Goal: Task Accomplishment & Management: Complete application form

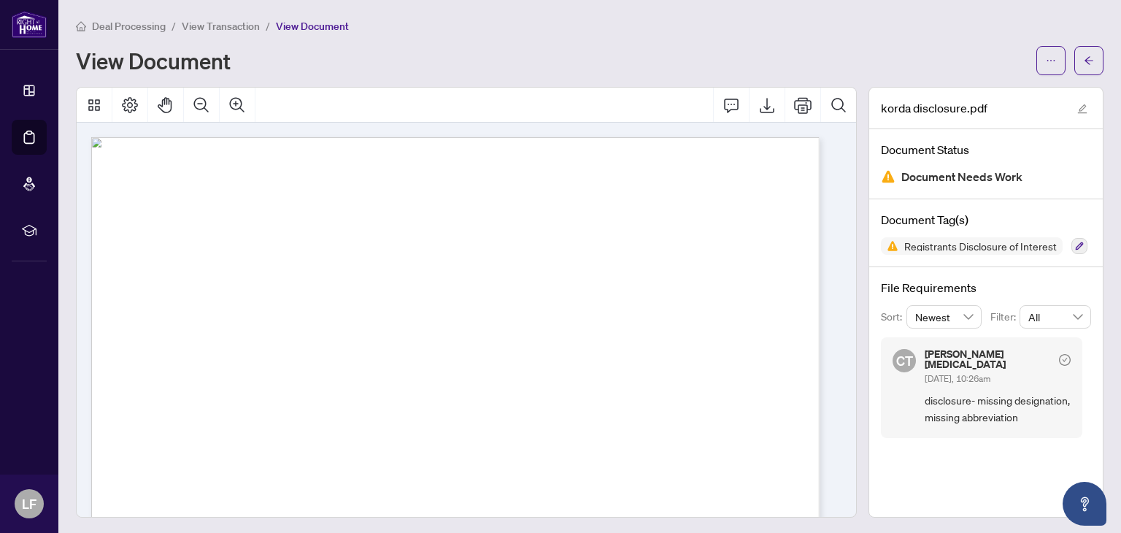
scroll to position [40, 0]
click at [248, 24] on span "View Transaction" at bounding box center [221, 26] width 78 height 13
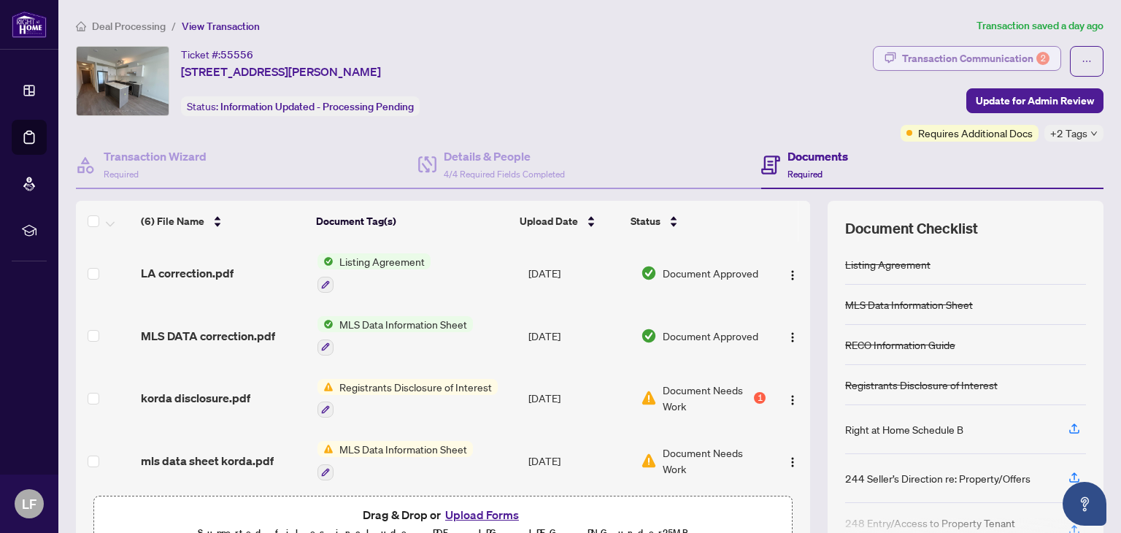
click at [989, 57] on div "Transaction Communication 2" at bounding box center [975, 58] width 147 height 23
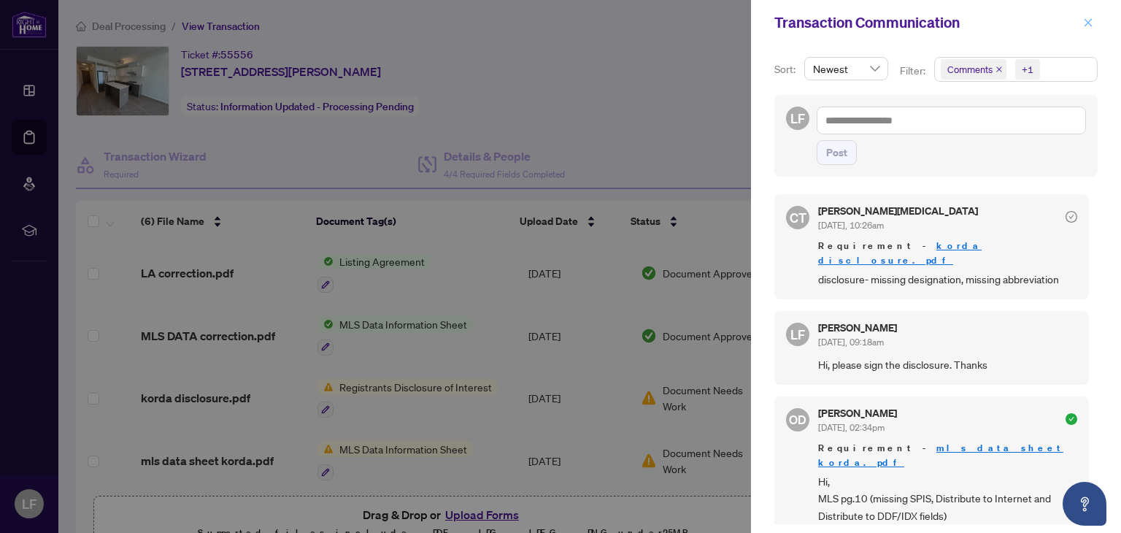
click at [1089, 19] on icon "close" at bounding box center [1088, 23] width 10 height 10
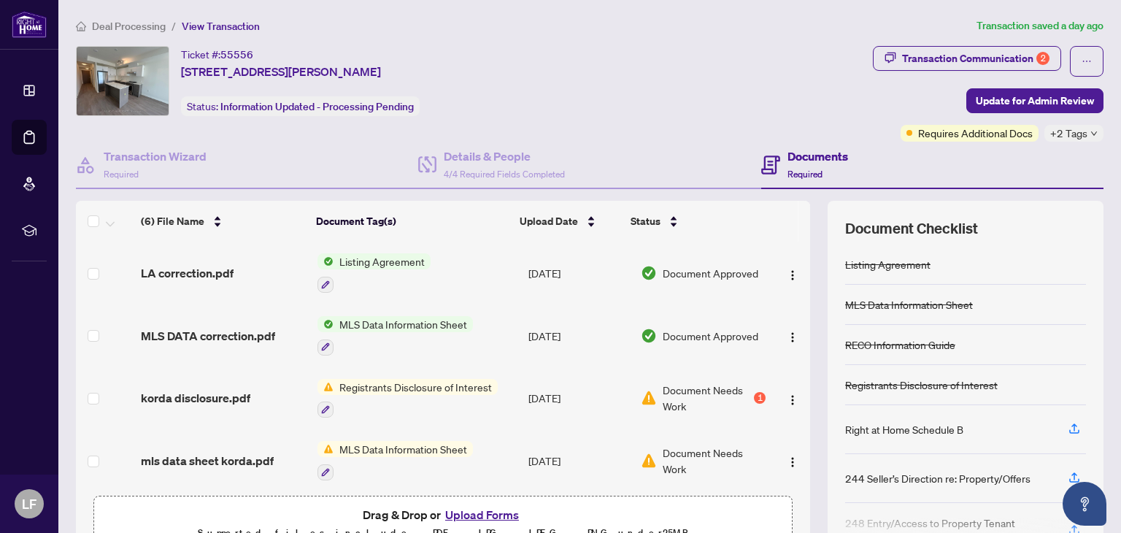
click at [144, 27] on span "Deal Processing" at bounding box center [129, 26] width 74 height 13
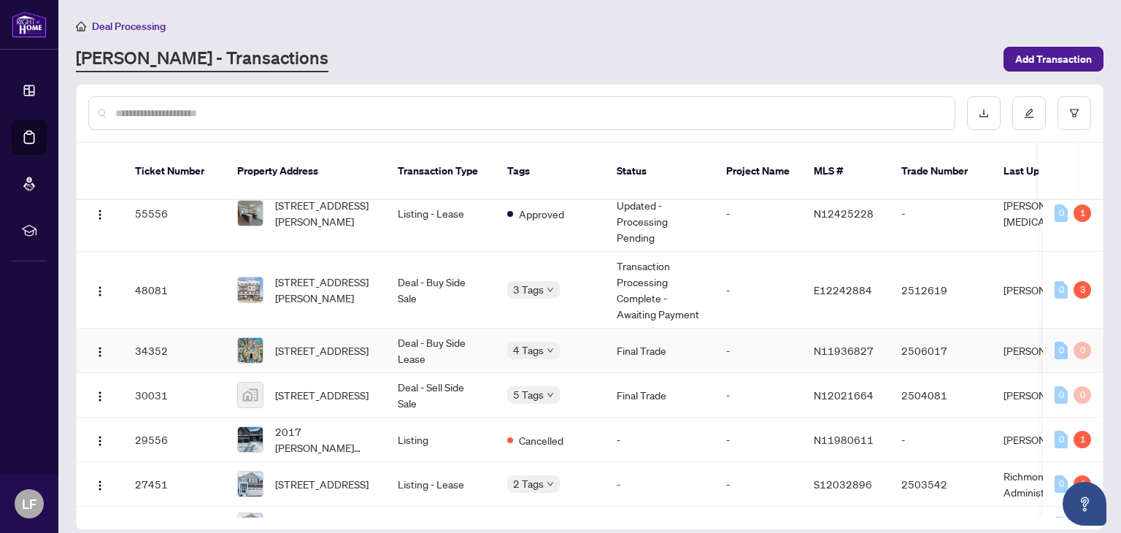
scroll to position [28, 0]
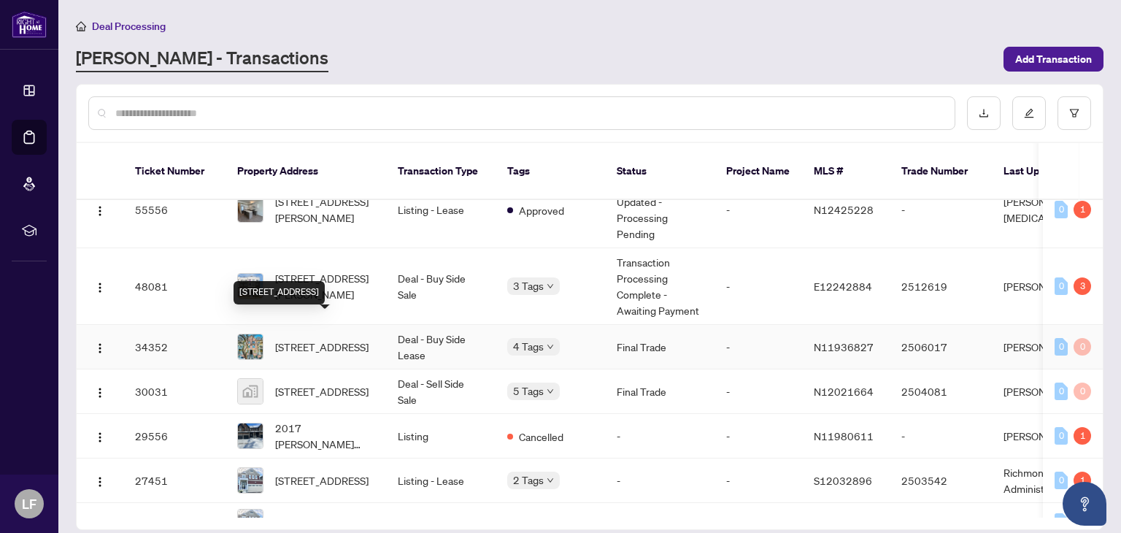
click at [339, 339] on span "[STREET_ADDRESS]" at bounding box center [321, 347] width 93 height 16
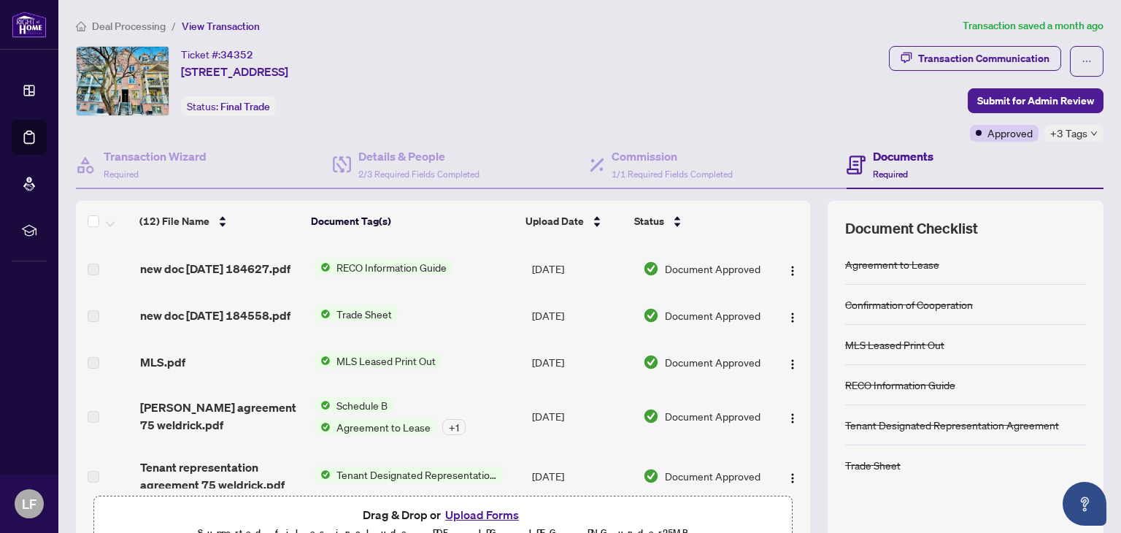
scroll to position [368, 0]
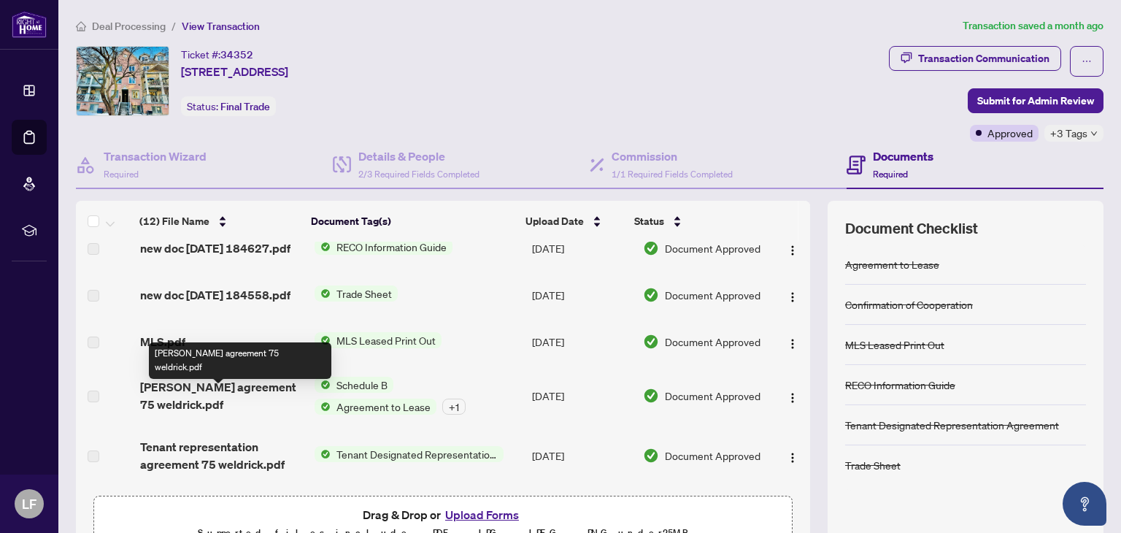
click at [180, 408] on span "[PERSON_NAME] agreement 75 weldrick.pdf" at bounding box center [221, 395] width 163 height 35
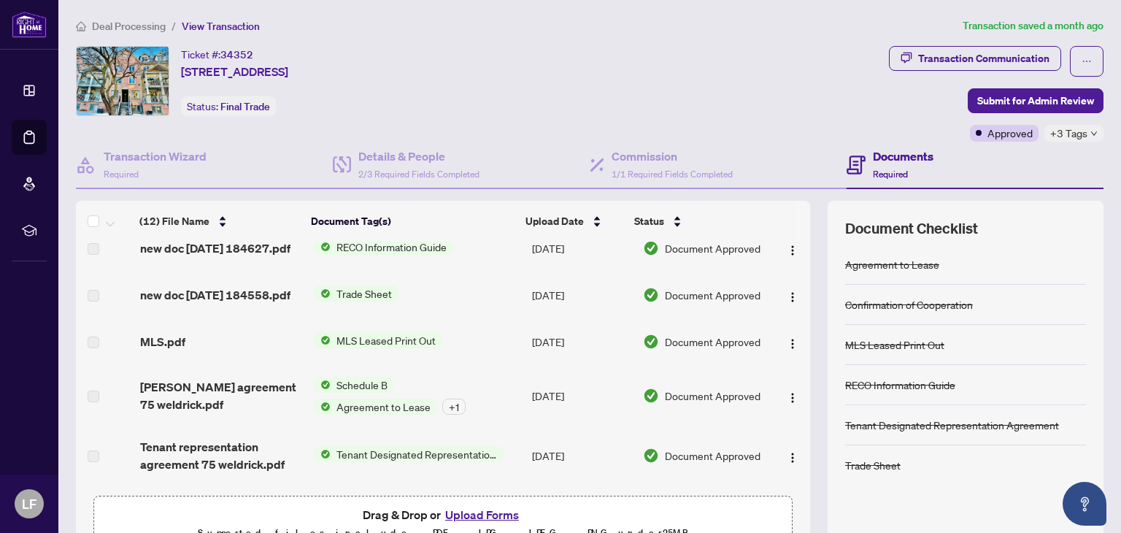
click at [353, 414] on span "Agreement to Lease" at bounding box center [384, 406] width 106 height 16
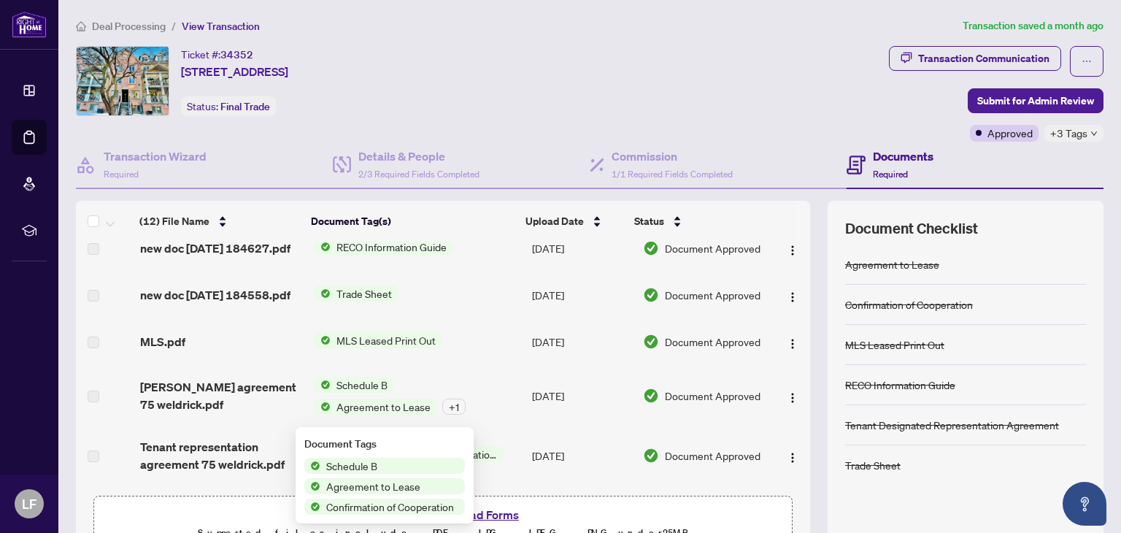
click at [677, 403] on span "Document Approved" at bounding box center [713, 395] width 96 height 16
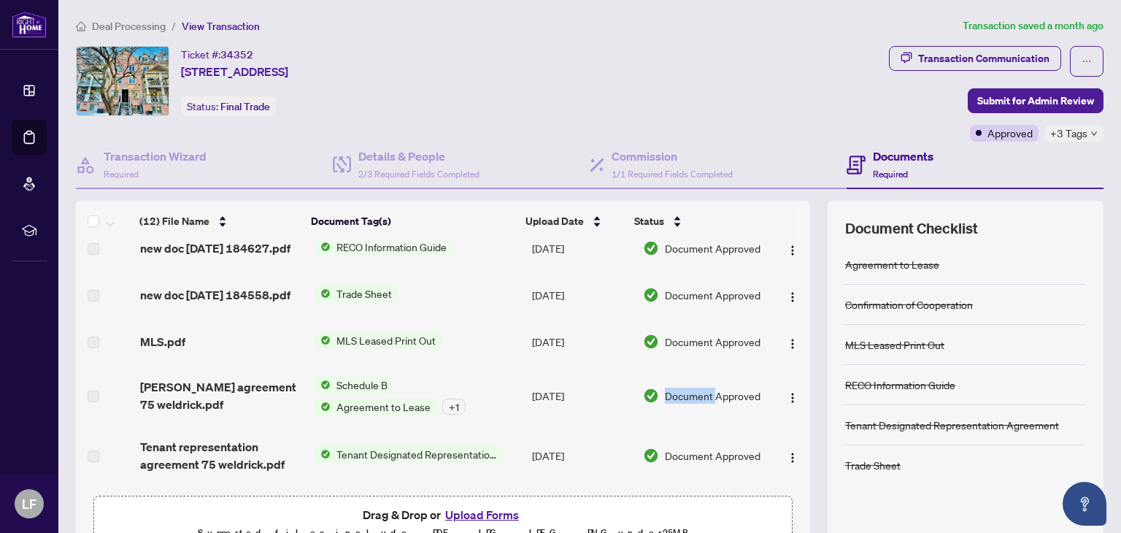
click at [677, 403] on span "Document Approved" at bounding box center [713, 395] width 96 height 16
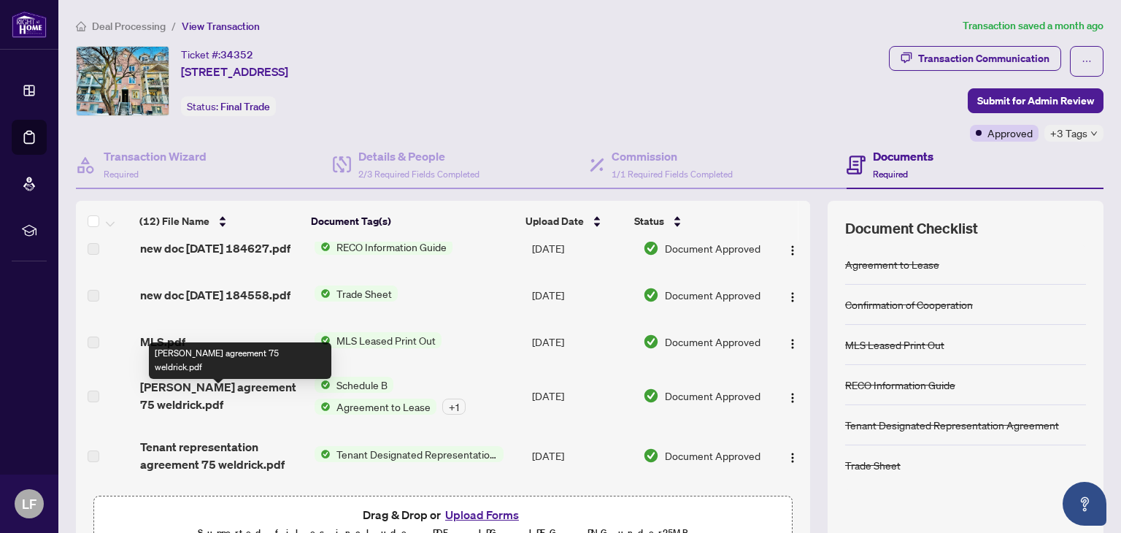
click at [227, 404] on span "[PERSON_NAME] agreement 75 weldrick.pdf" at bounding box center [221, 395] width 163 height 35
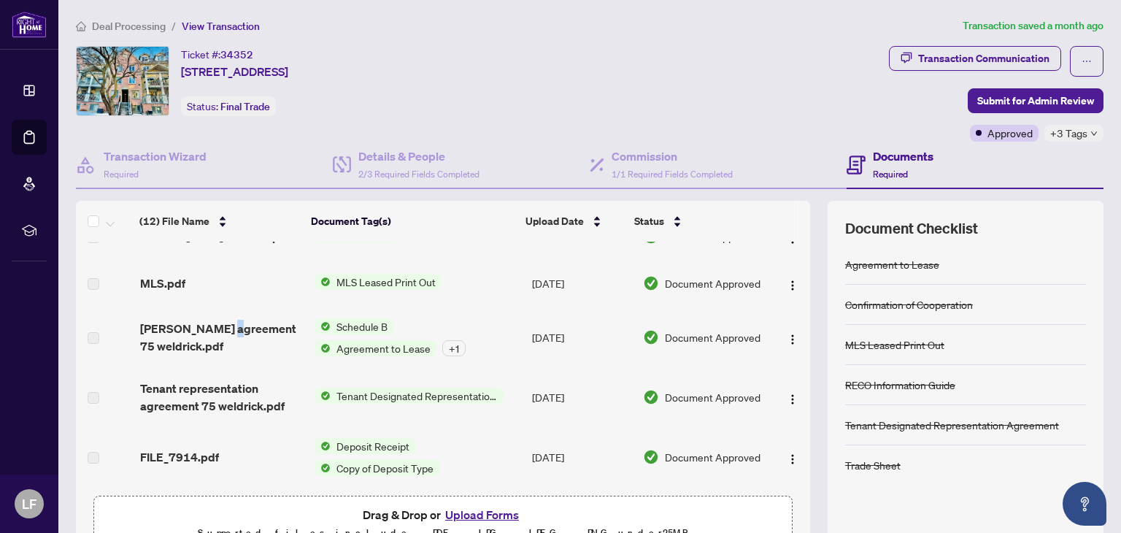
scroll to position [439, 0]
click at [380, 464] on span "Copy of Deposit Type" at bounding box center [385, 468] width 109 height 16
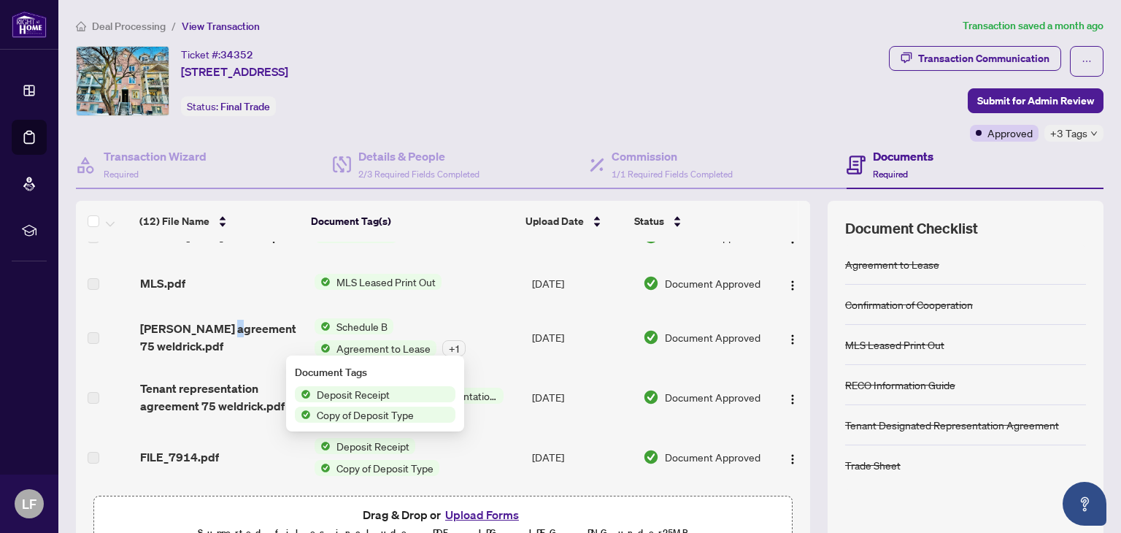
click at [380, 464] on span "Copy of Deposit Type" at bounding box center [385, 468] width 109 height 16
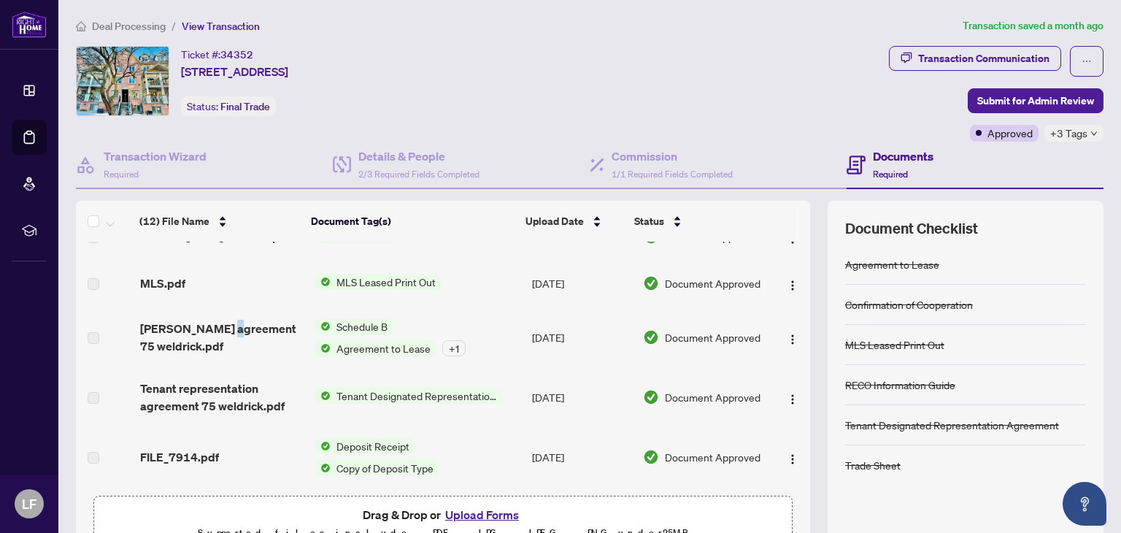
click at [380, 464] on span "Copy of Deposit Type" at bounding box center [385, 468] width 109 height 16
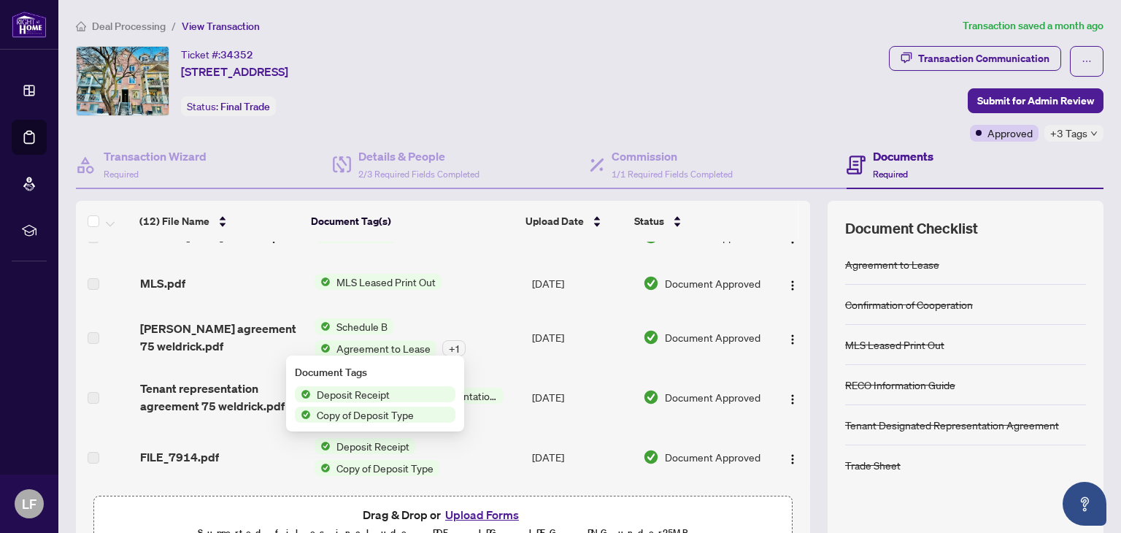
click at [360, 394] on span "Deposit Receipt" at bounding box center [353, 394] width 85 height 16
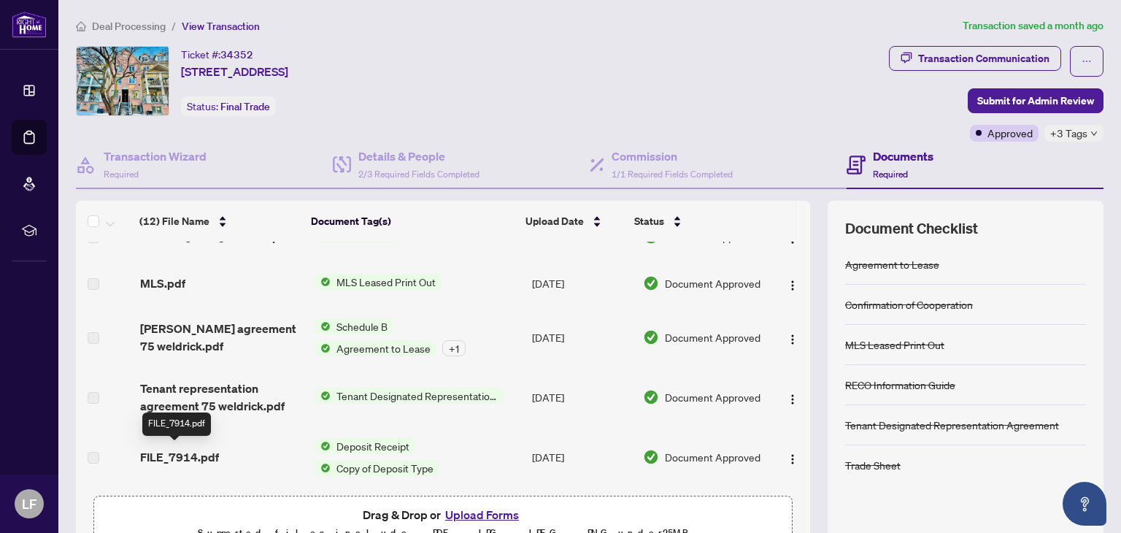
click at [184, 457] on span "FILE_7914.pdf" at bounding box center [179, 457] width 79 height 18
click at [150, 23] on span "Deal Processing" at bounding box center [129, 26] width 74 height 13
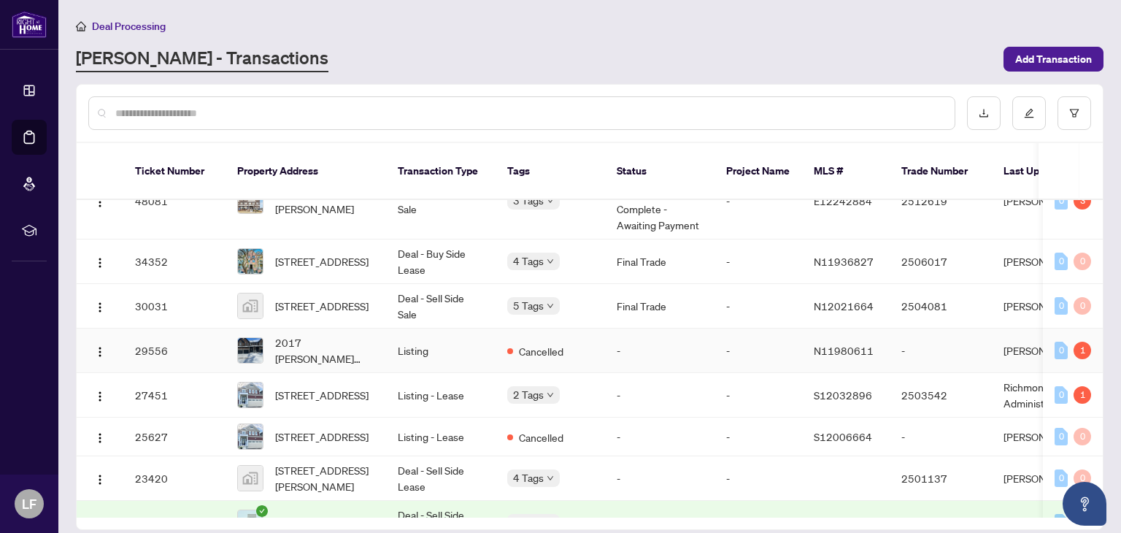
scroll to position [114, 0]
click at [312, 389] on span "[STREET_ADDRESS]" at bounding box center [321, 395] width 93 height 16
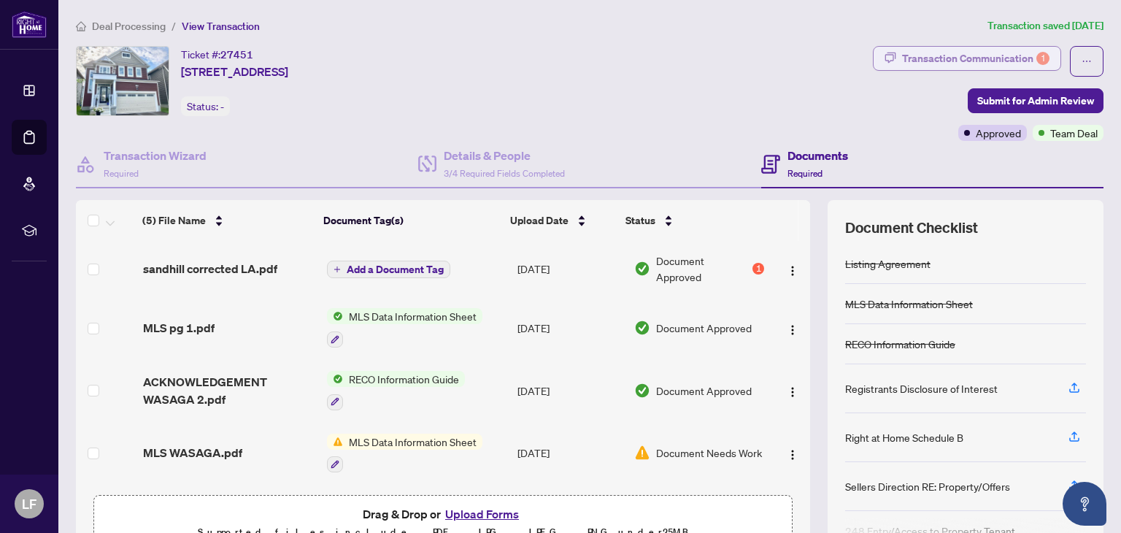
click at [937, 66] on div "Transaction Communication 1" at bounding box center [975, 58] width 147 height 23
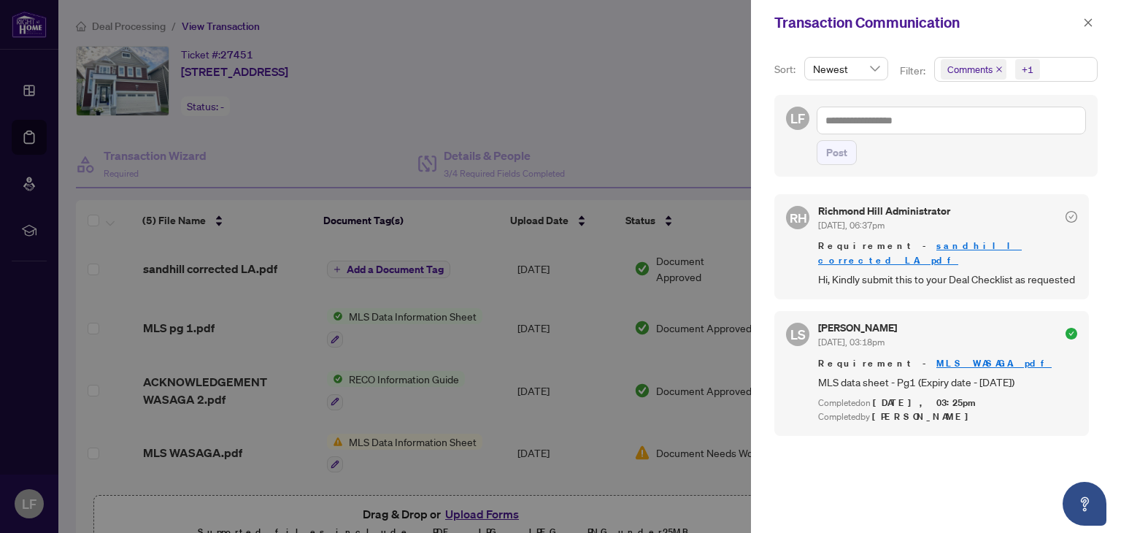
click at [141, 27] on div at bounding box center [560, 266] width 1121 height 533
click at [1085, 21] on icon "close" at bounding box center [1088, 23] width 10 height 10
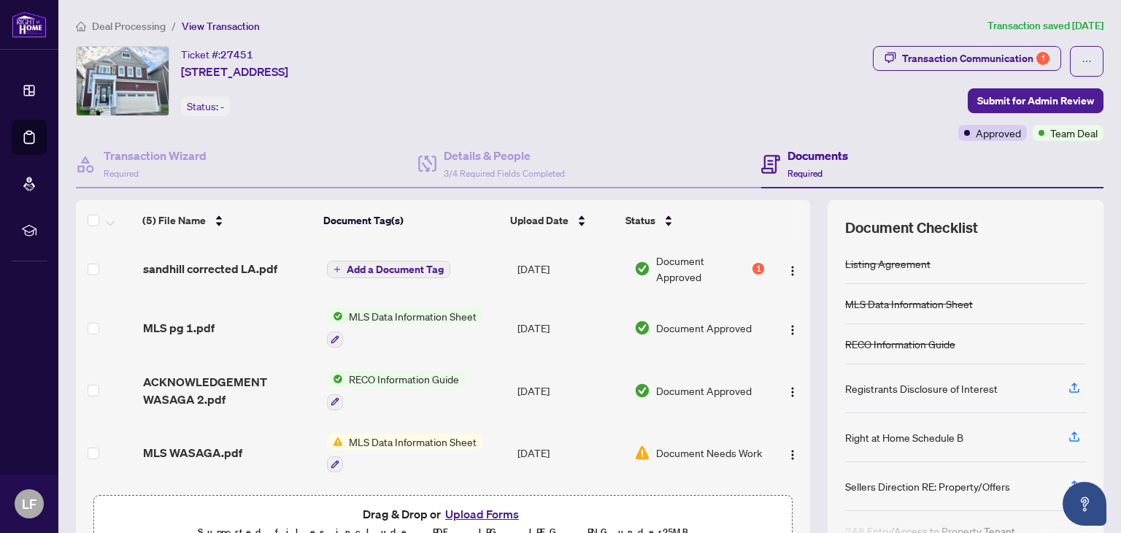
click at [143, 31] on span "Deal Processing" at bounding box center [129, 26] width 74 height 13
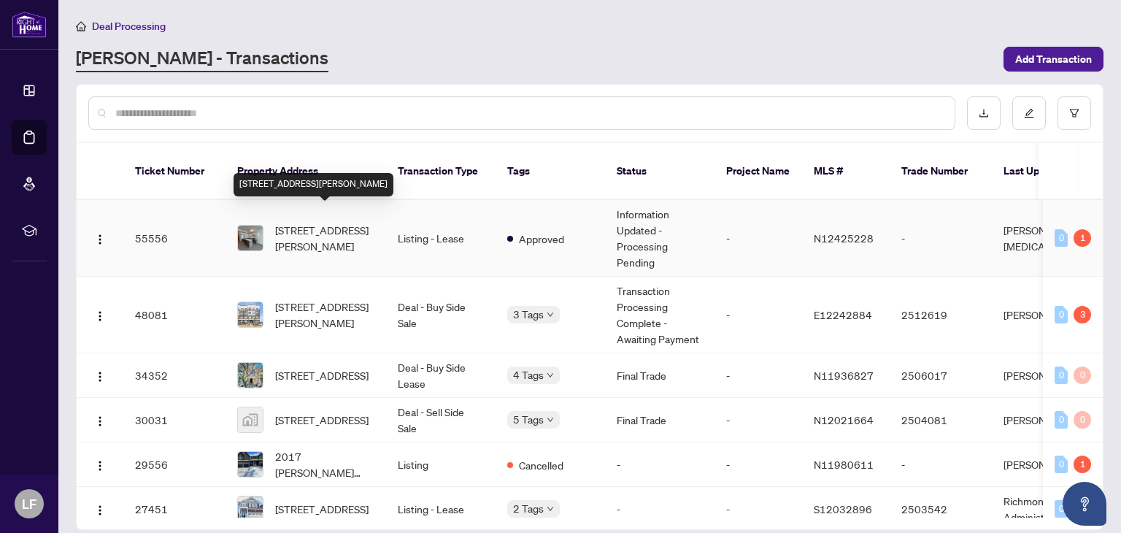
click at [347, 222] on span "[STREET_ADDRESS][PERSON_NAME]" at bounding box center [324, 238] width 99 height 32
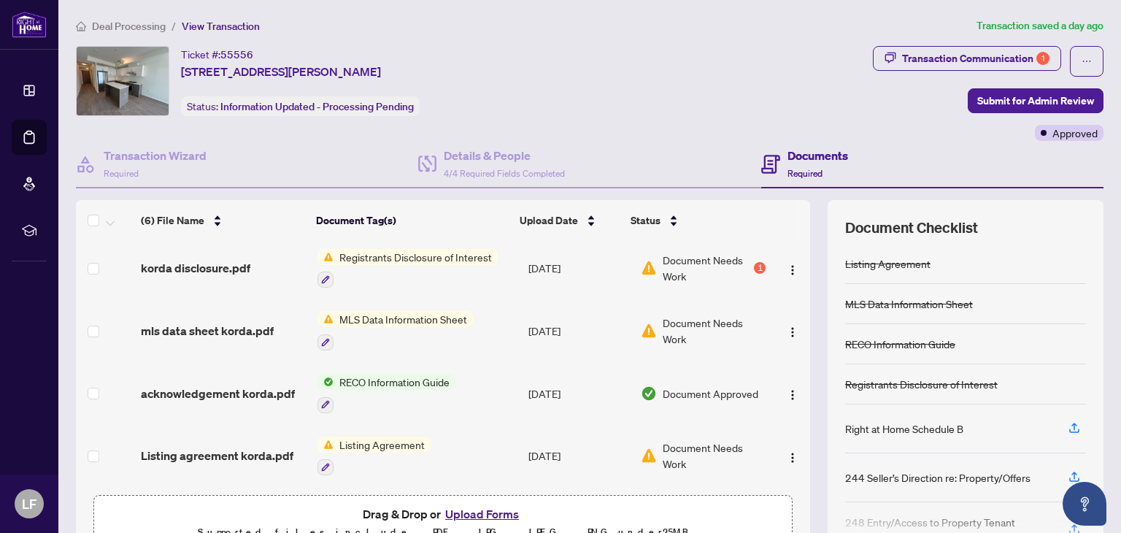
scroll to position [128, 0]
click at [462, 511] on button "Upload Forms" at bounding box center [482, 513] width 82 height 19
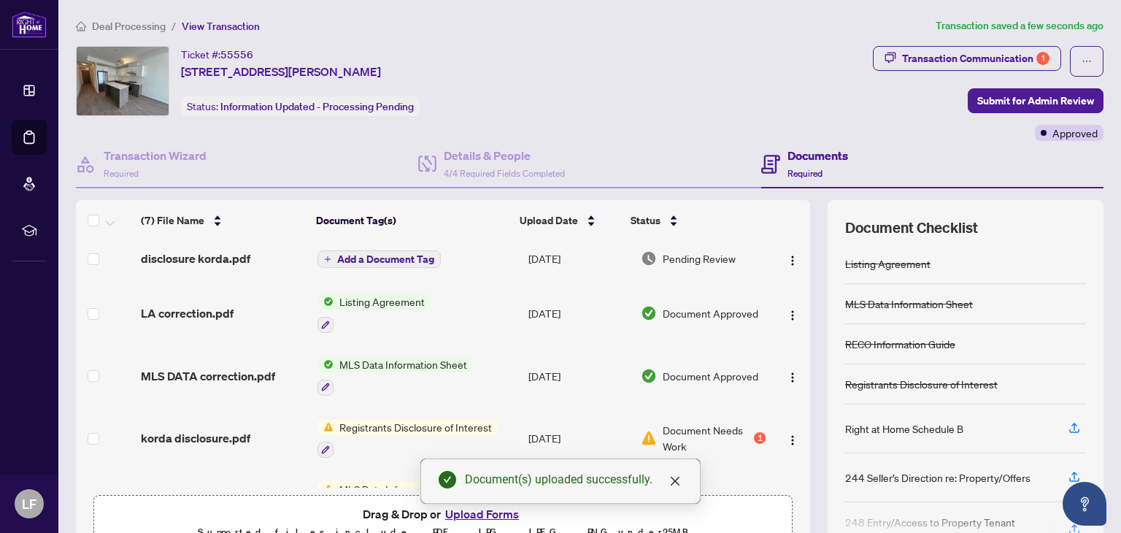
scroll to position [0, 0]
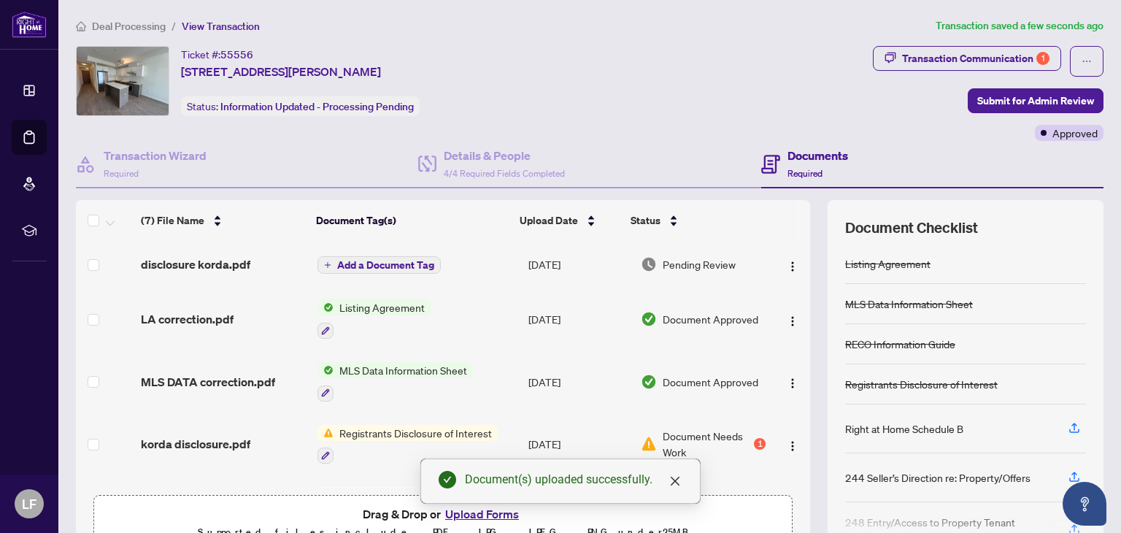
click at [500, 503] on div "Document(s) uploaded successfully." at bounding box center [560, 480] width 280 height 45
click at [675, 480] on icon "close" at bounding box center [674, 480] width 9 height 9
click at [471, 516] on button "Upload Forms" at bounding box center [482, 513] width 82 height 19
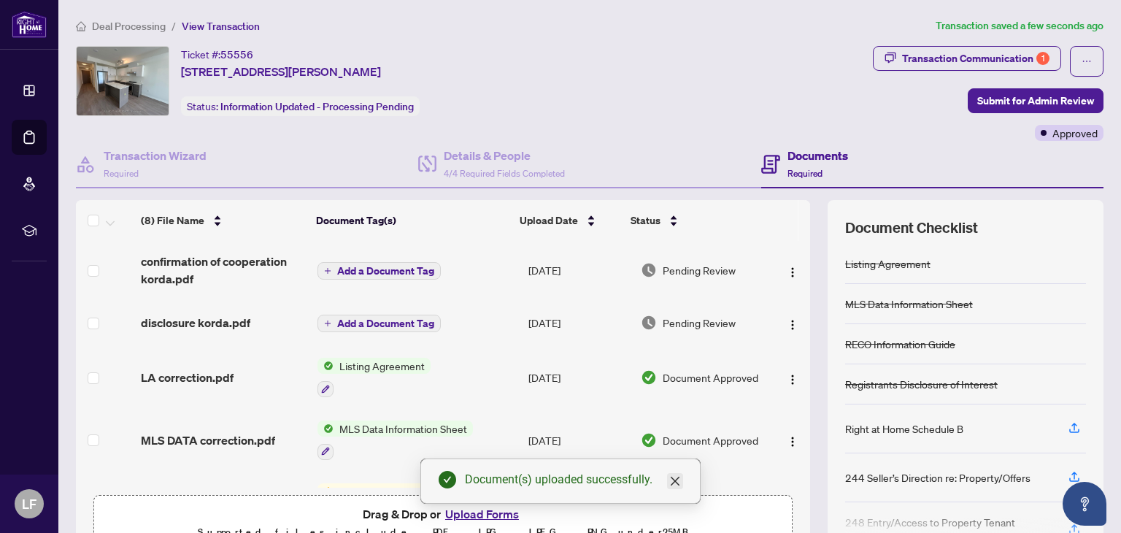
click at [676, 479] on icon "close" at bounding box center [674, 480] width 9 height 9
click at [487, 516] on button "Upload Forms" at bounding box center [482, 513] width 82 height 19
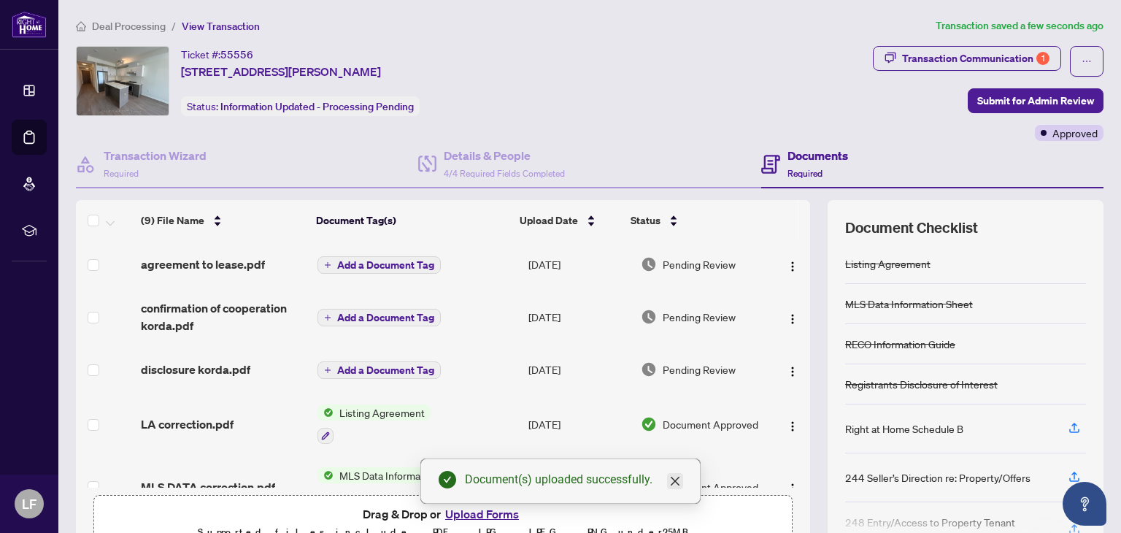
click at [673, 483] on icon "close" at bounding box center [675, 481] width 12 height 12
click at [480, 508] on button "Upload Forms" at bounding box center [482, 513] width 82 height 19
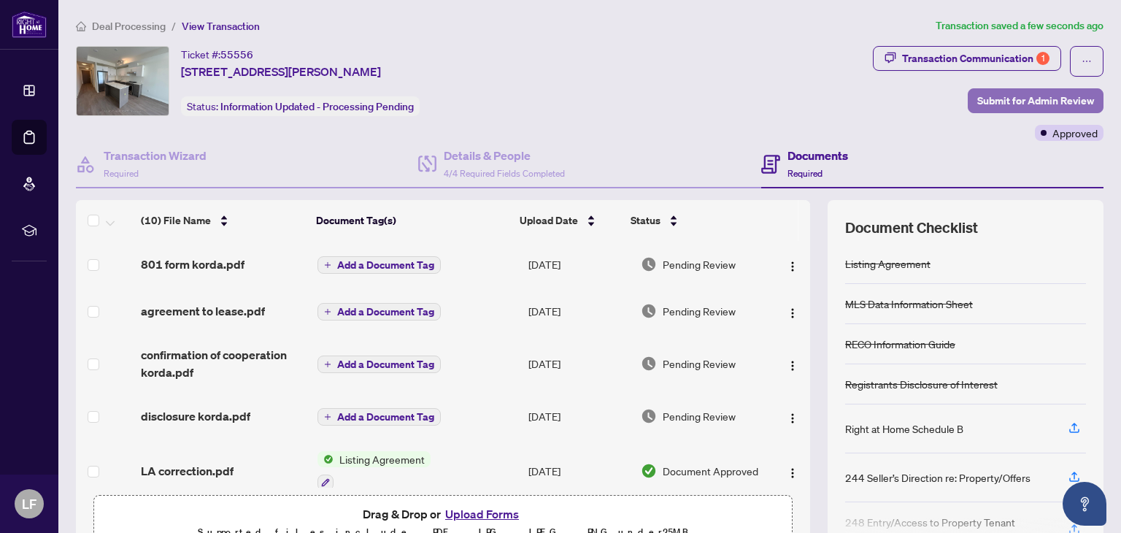
click at [1010, 92] on span "Submit for Admin Review" at bounding box center [1035, 100] width 117 height 23
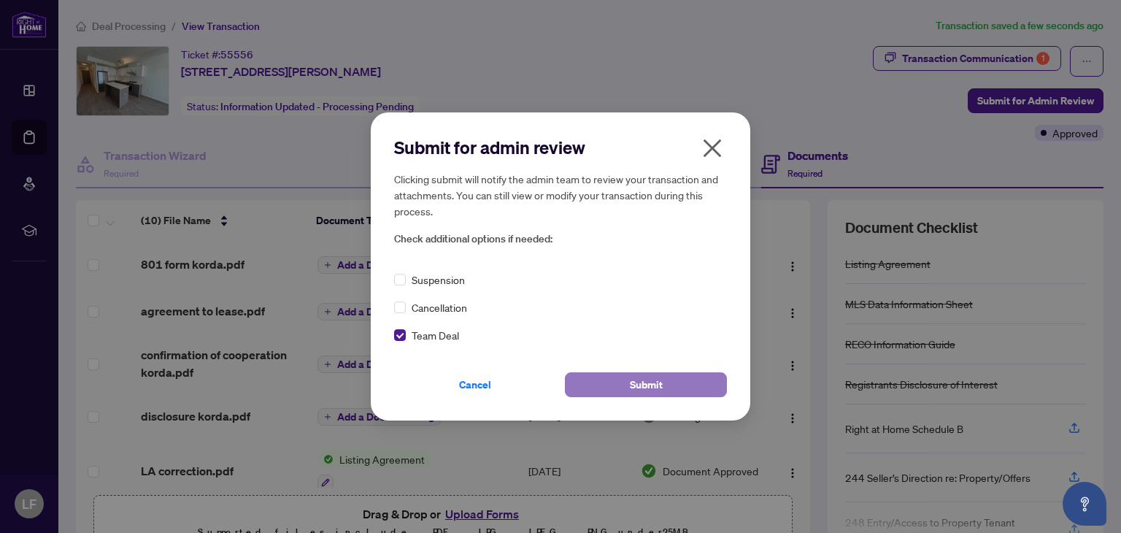
click at [620, 383] on button "Submit" at bounding box center [646, 384] width 162 height 25
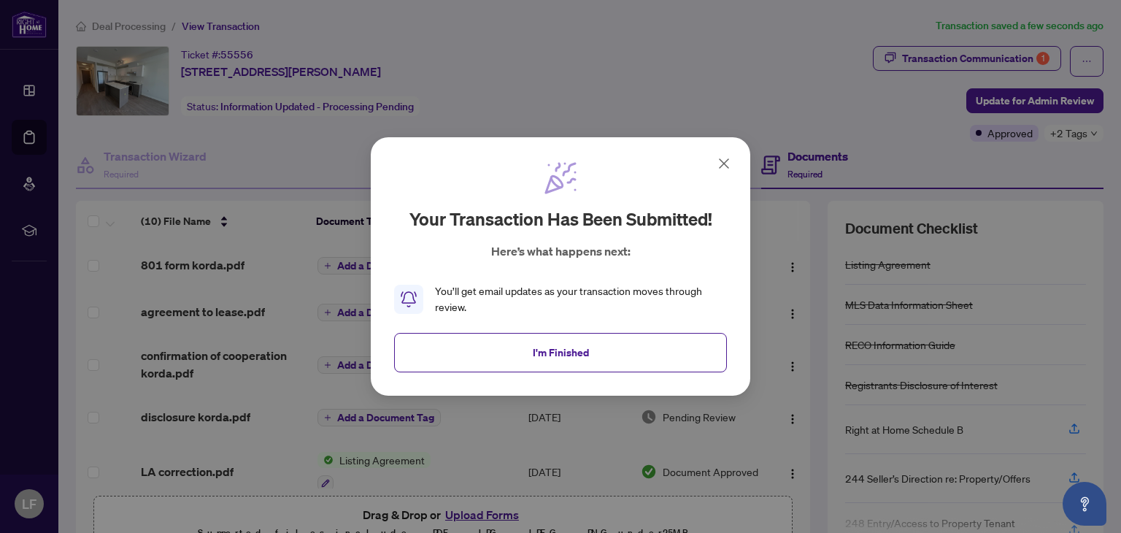
click at [721, 163] on icon at bounding box center [724, 164] width 18 height 18
